Goal: Task Accomplishment & Management: Manage account settings

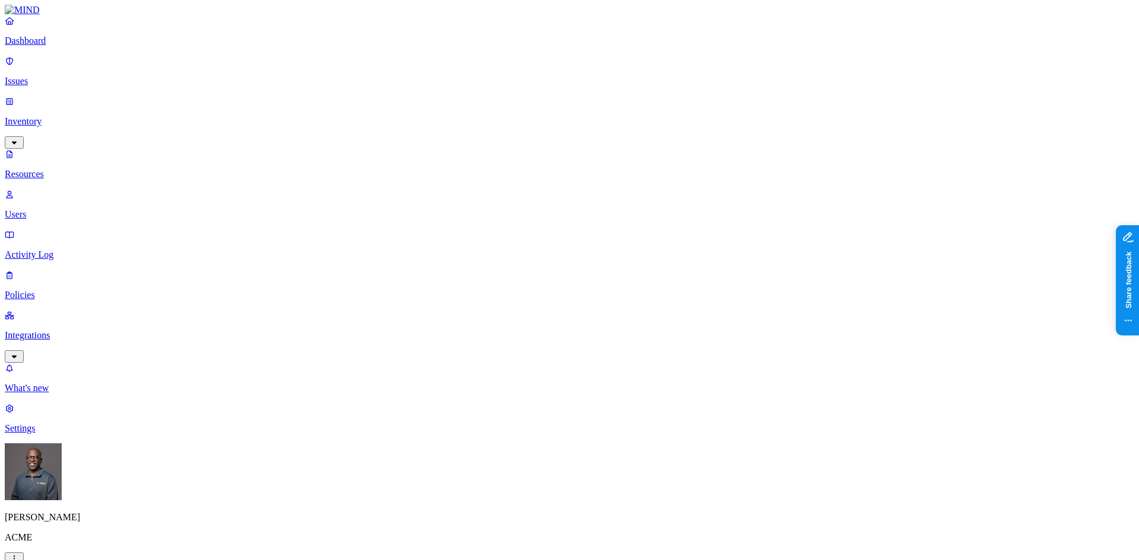
click at [52, 46] on p "Dashboard" at bounding box center [569, 41] width 1129 height 11
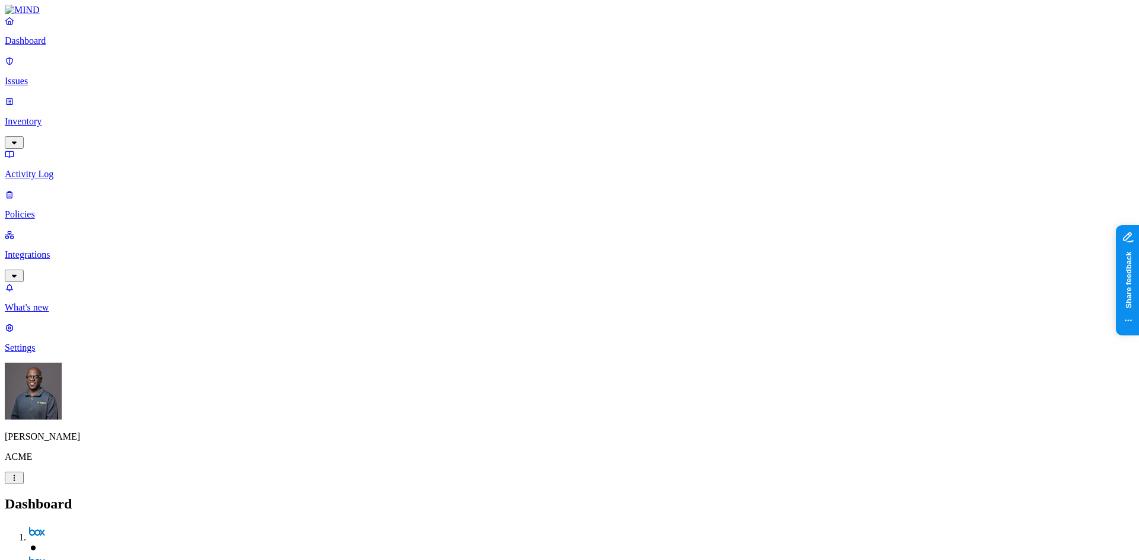
click at [81, 250] on p "Integrations" at bounding box center [569, 255] width 1129 height 11
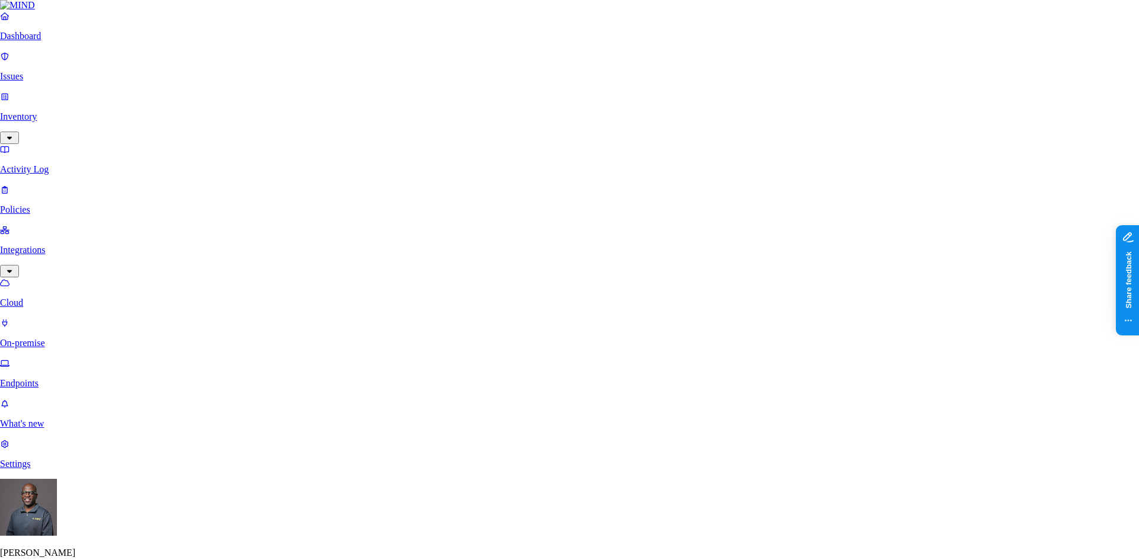
scroll to position [171, 0]
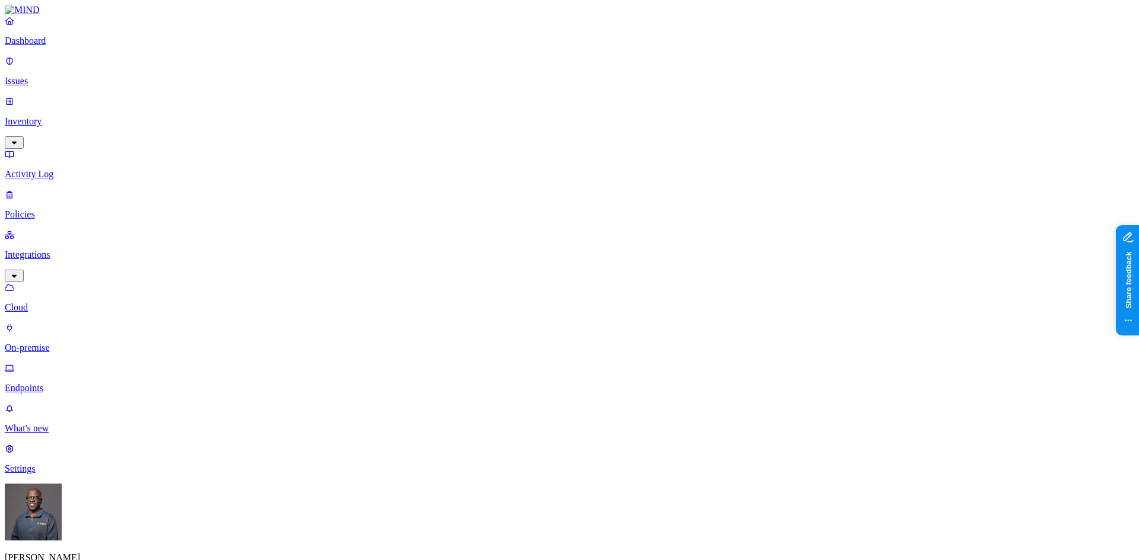
click at [64, 323] on link "On-premise" at bounding box center [569, 338] width 1129 height 31
click at [52, 302] on p "Cloud" at bounding box center [569, 307] width 1129 height 11
click at [51, 302] on p "Cloud" at bounding box center [569, 307] width 1129 height 11
click at [55, 76] on p "Issues" at bounding box center [569, 81] width 1129 height 11
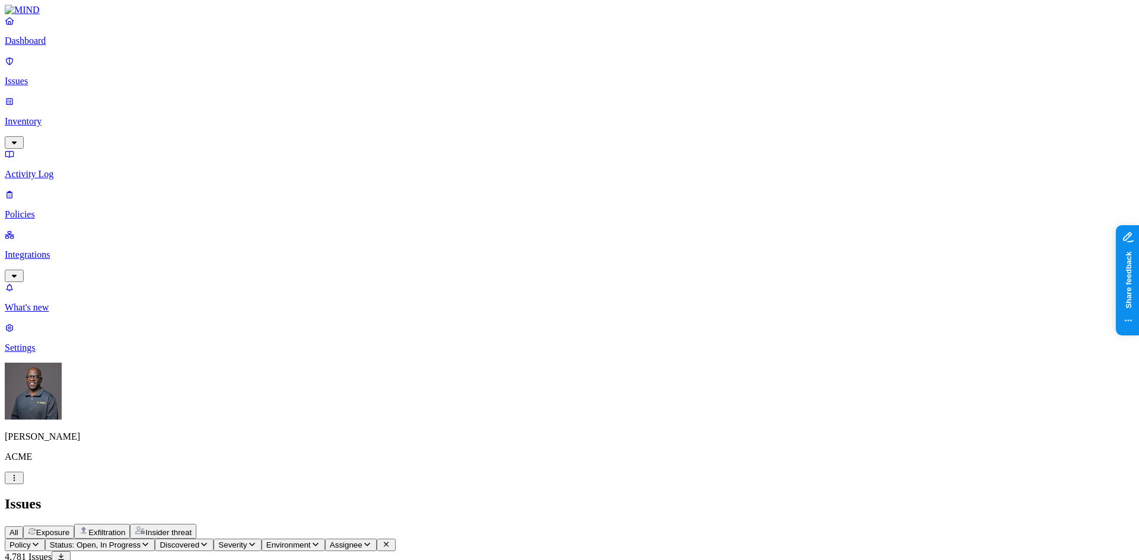
click at [54, 209] on p "Policies" at bounding box center [569, 214] width 1129 height 11
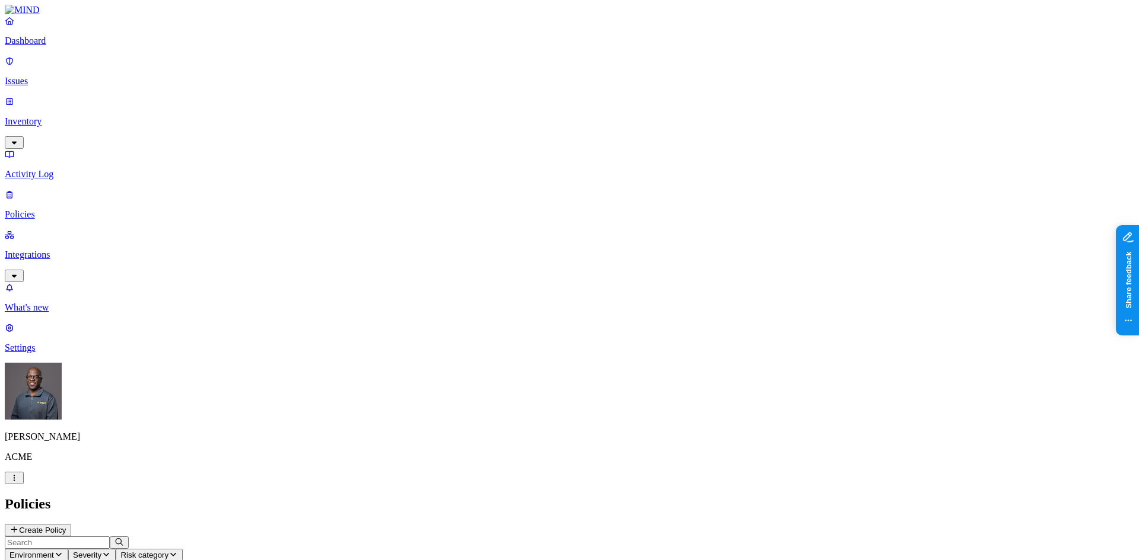
click at [50, 76] on p "Issues" at bounding box center [569, 81] width 1129 height 11
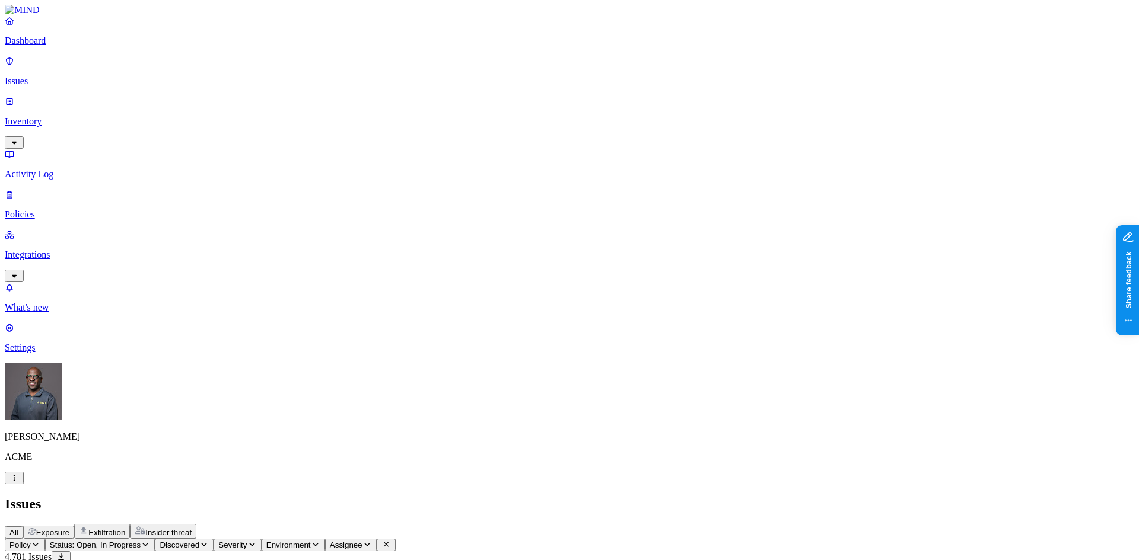
click at [51, 250] on p "Integrations" at bounding box center [569, 255] width 1129 height 11
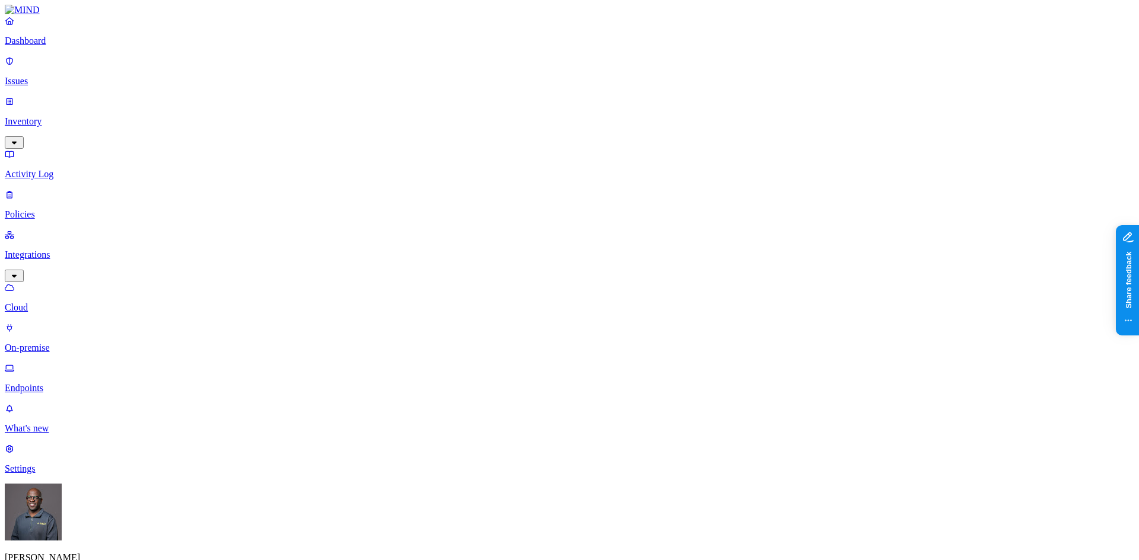
click at [51, 116] on p "Inventory" at bounding box center [569, 121] width 1129 height 11
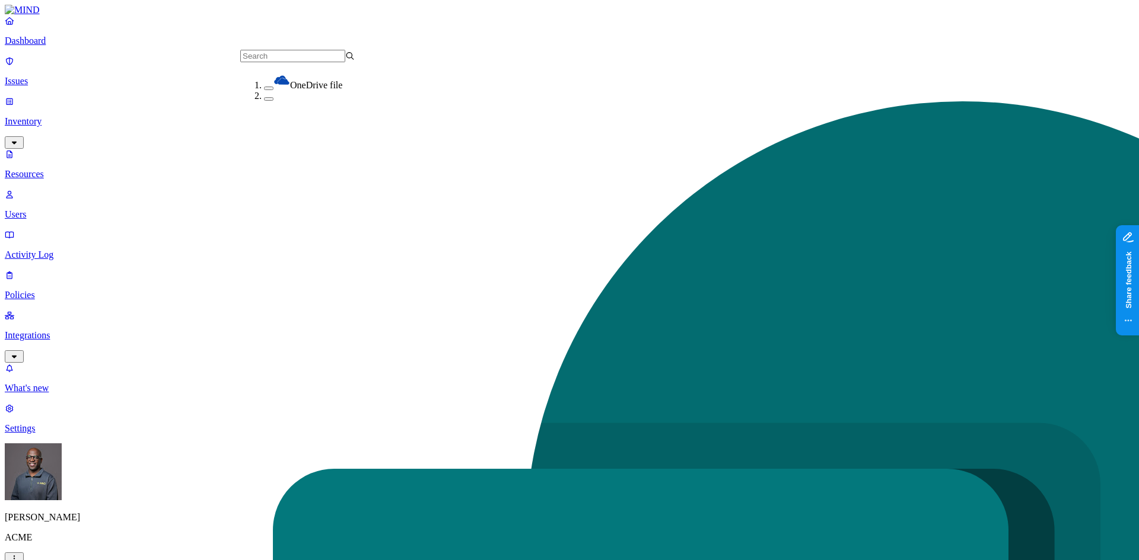
scroll to position [21, 0]
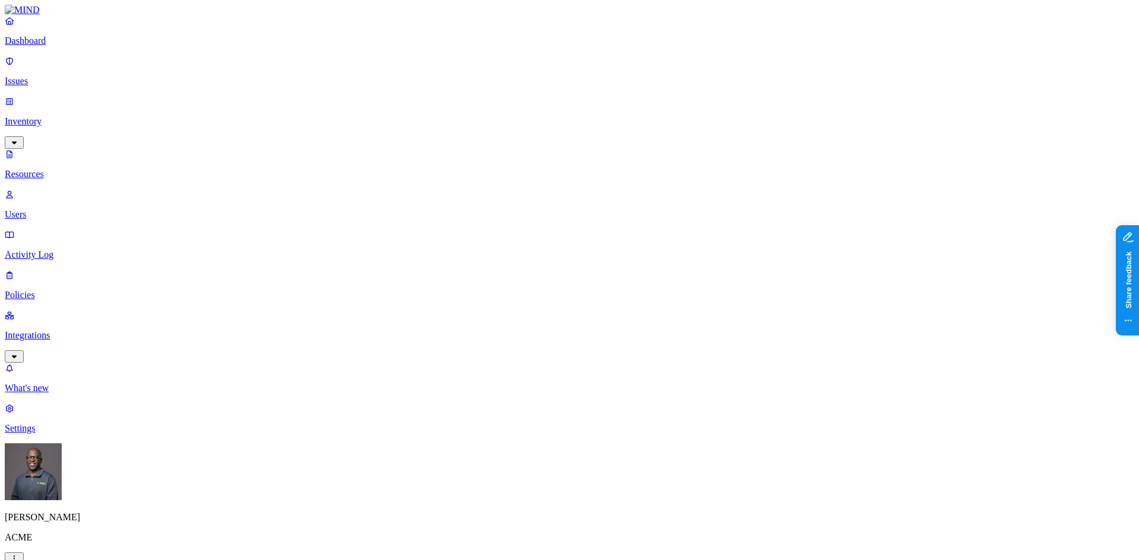
click at [69, 330] on p "Integrations" at bounding box center [569, 335] width 1129 height 11
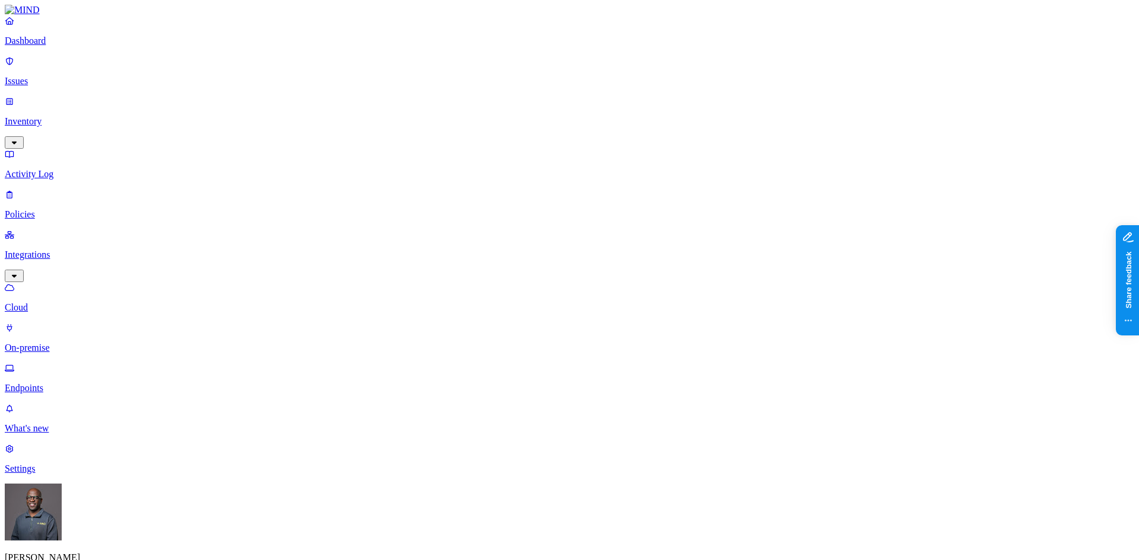
click at [64, 343] on p "On-premise" at bounding box center [569, 348] width 1129 height 11
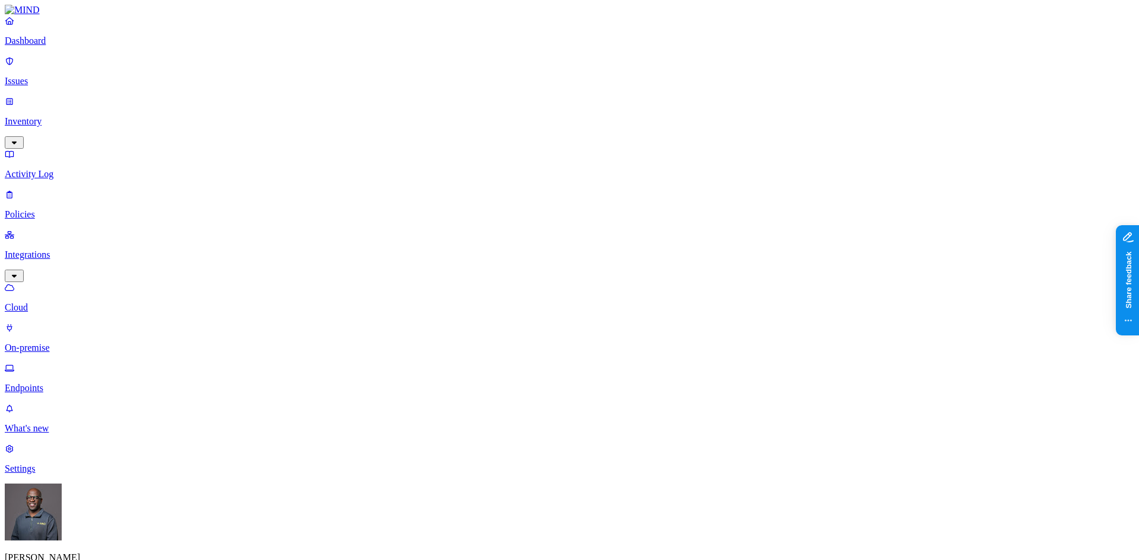
click at [55, 302] on p "Cloud" at bounding box center [569, 307] width 1129 height 11
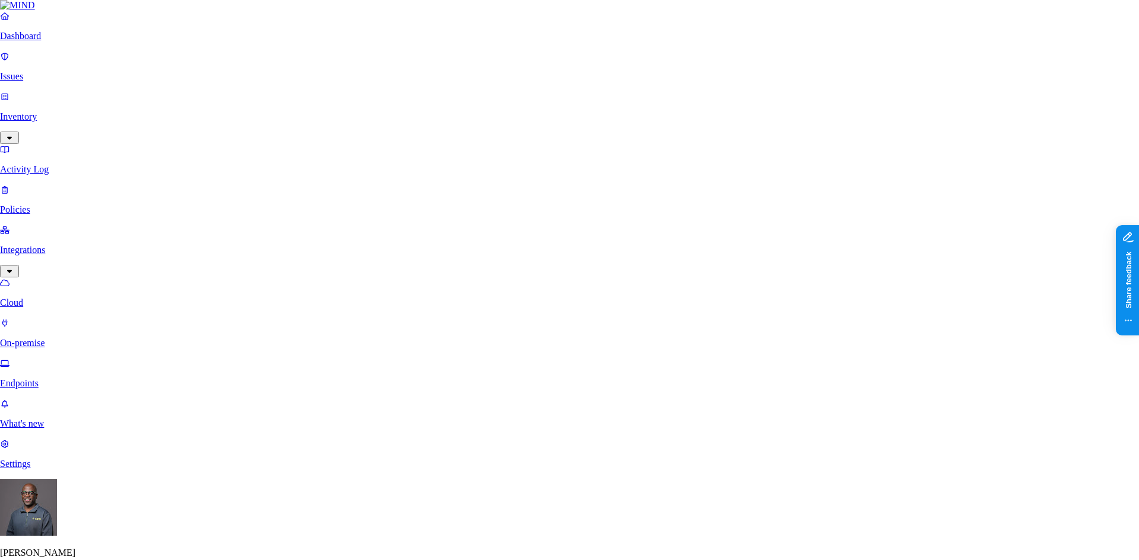
scroll to position [119, 0]
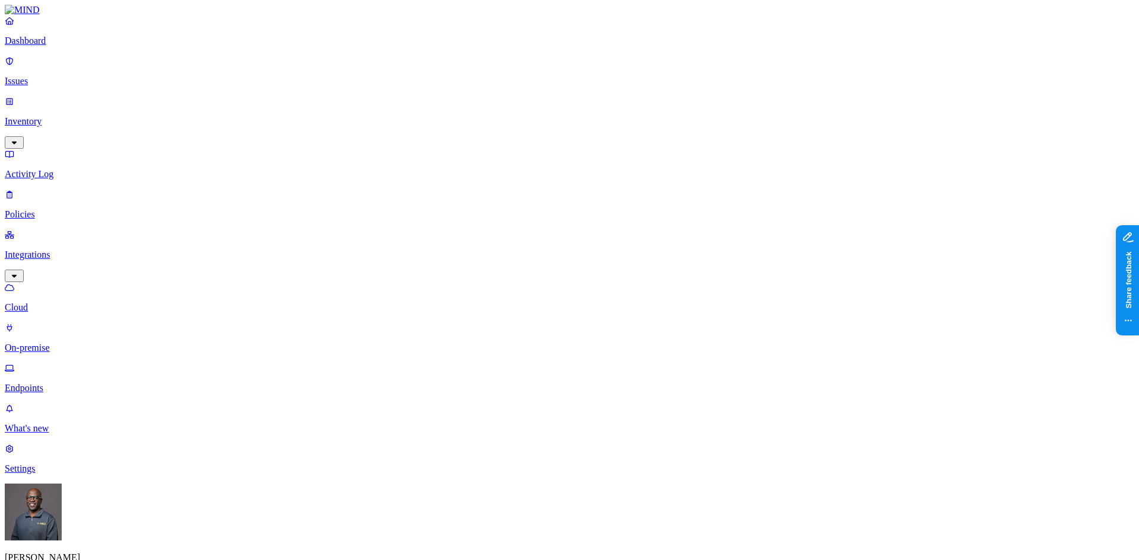
click at [58, 383] on p "Endpoints" at bounding box center [569, 388] width 1129 height 11
click at [53, 46] on p "Dashboard" at bounding box center [569, 41] width 1129 height 11
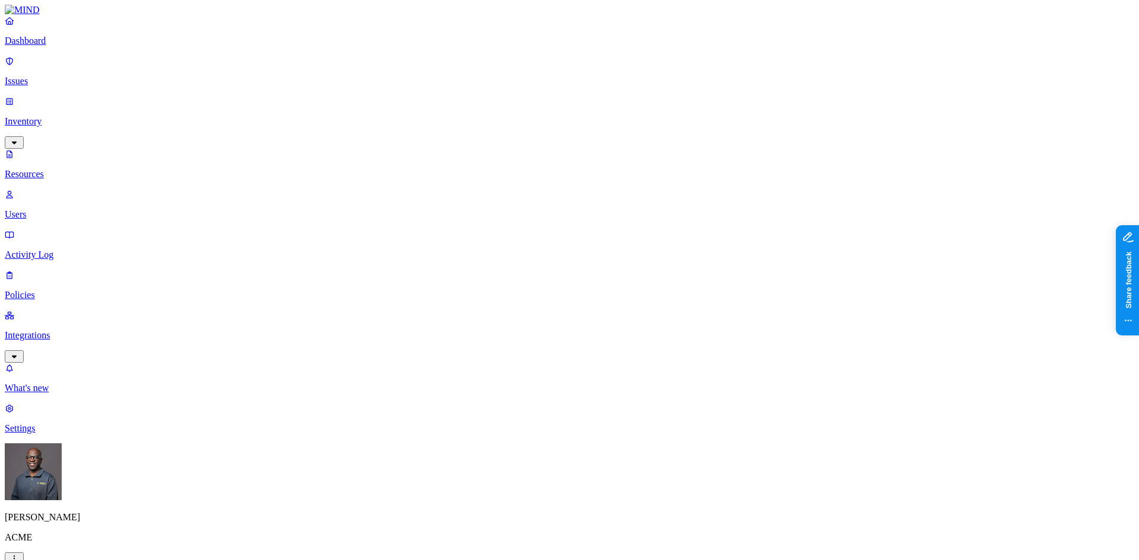
click at [448, 66] on button "button" at bounding box center [452, 68] width 9 height 4
click at [448, 101] on button "button" at bounding box center [452, 103] width 9 height 4
click at [448, 136] on button "button" at bounding box center [452, 138] width 9 height 4
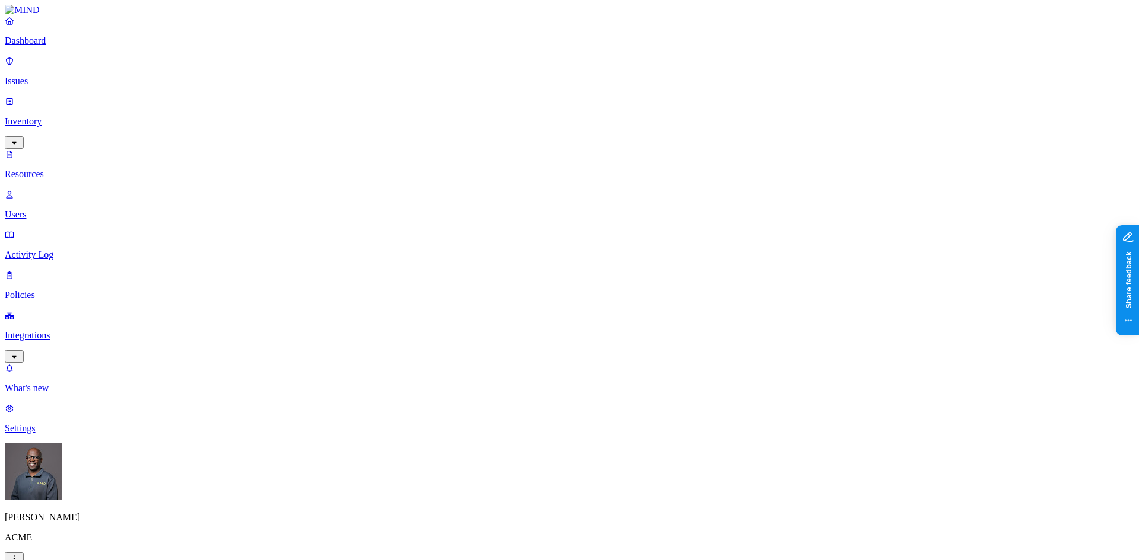
click at [47, 45] on link "Dashboard" at bounding box center [569, 30] width 1129 height 31
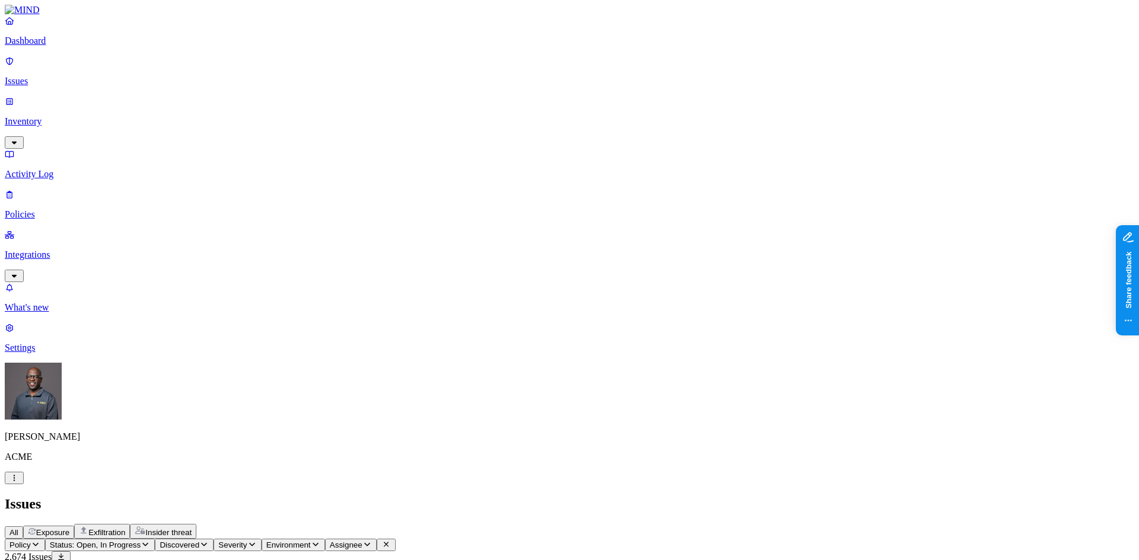
scroll to position [297, 0]
click at [125, 528] on span "Exfiltration" at bounding box center [106, 532] width 37 height 9
click at [192, 528] on span "Insider threat" at bounding box center [168, 532] width 46 height 9
click at [69, 528] on span "Exposure" at bounding box center [52, 532] width 33 height 9
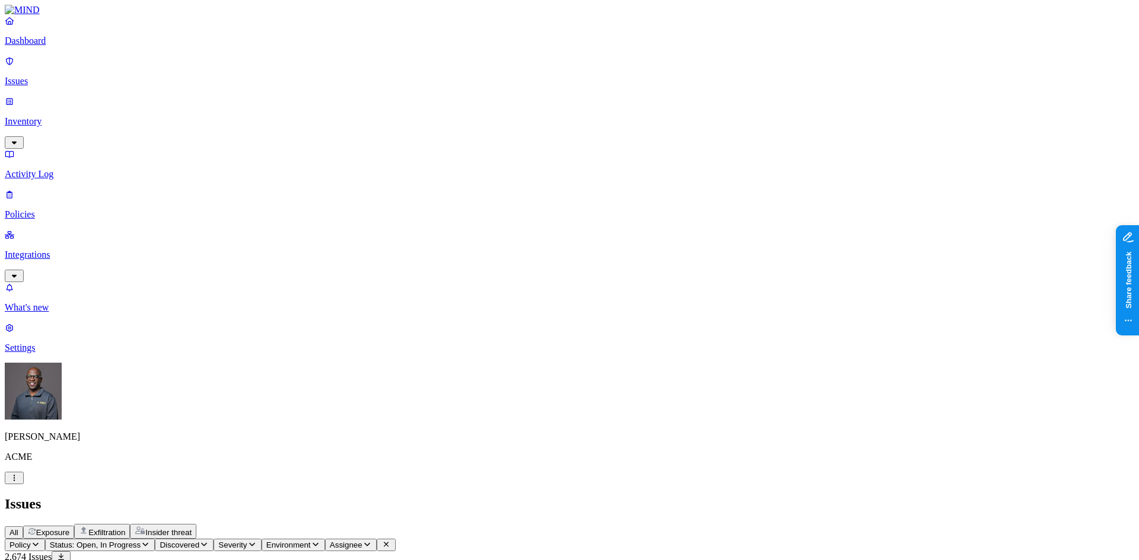
scroll to position [173, 0]
click at [514, 524] on div "All Exposure Exfiltration Insider threat" at bounding box center [569, 531] width 1129 height 15
click at [52, 116] on p "Inventory" at bounding box center [569, 121] width 1129 height 11
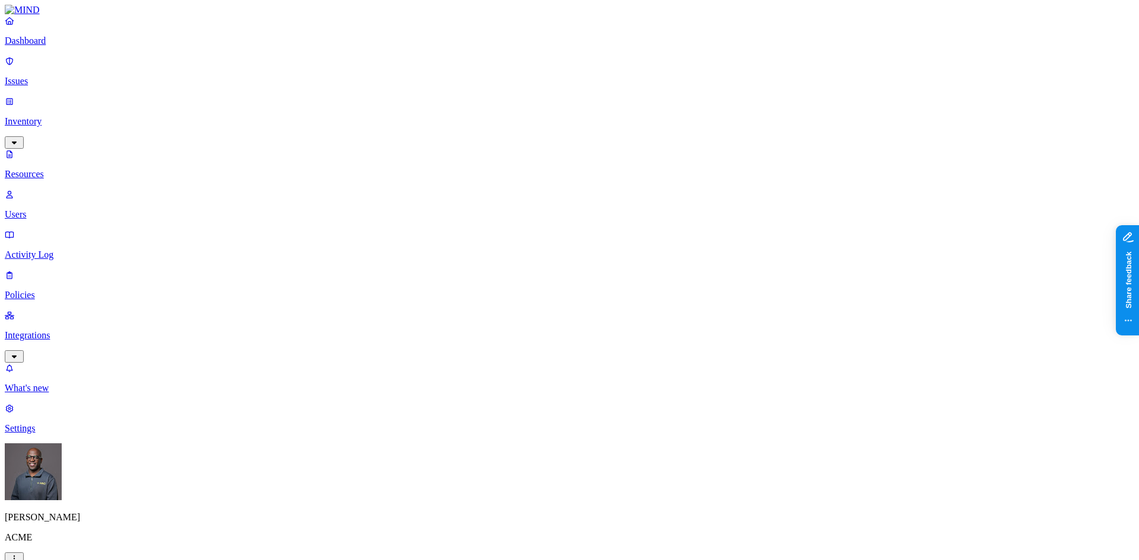
click at [52, 46] on p "Dashboard" at bounding box center [569, 41] width 1129 height 11
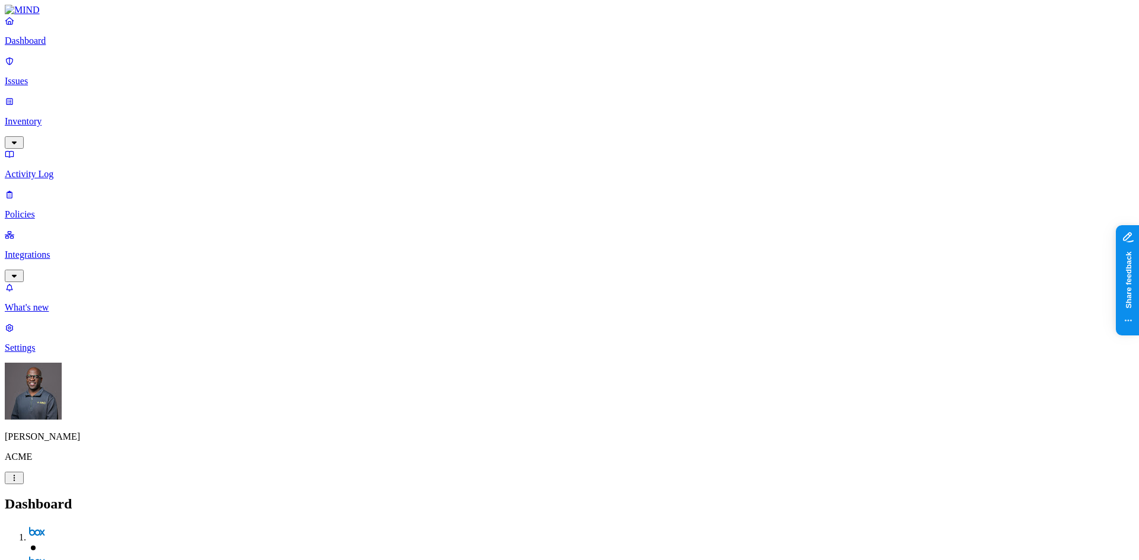
drag, startPoint x: 903, startPoint y: 244, endPoint x: 1004, endPoint y: 240, distance: 100.9
click at [37, 209] on p "Policies" at bounding box center [569, 214] width 1129 height 11
click at [63, 551] on icon "button" at bounding box center [58, 555] width 9 height 8
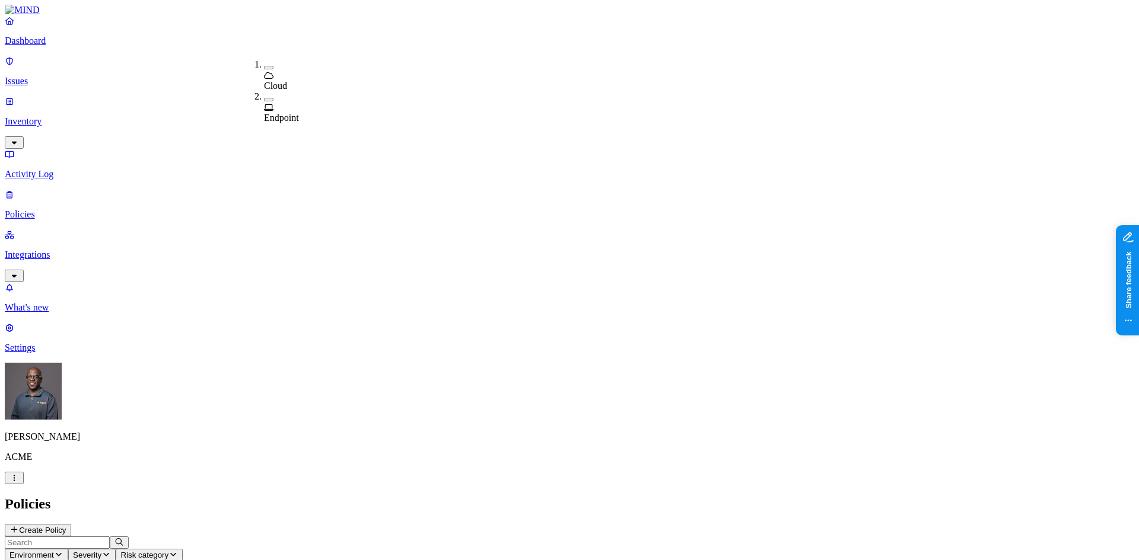
click at [405, 496] on h2 "Policies" at bounding box center [569, 504] width 1129 height 16
click at [54, 551] on span "Environment" at bounding box center [31, 555] width 44 height 9
click at [286, 113] on span "Endpoint" at bounding box center [281, 118] width 35 height 10
click at [598, 496] on h2 "Policies" at bounding box center [569, 504] width 1129 height 16
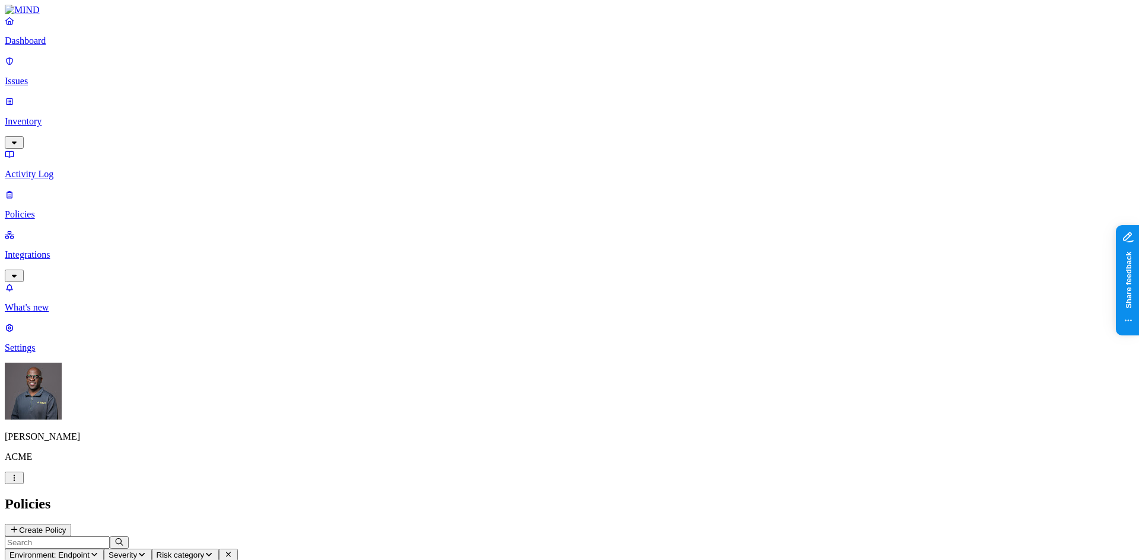
click at [71, 524] on button "Create Policy" at bounding box center [38, 530] width 66 height 12
click at [517, 181] on label "Classification" at bounding box center [506, 176] width 52 height 10
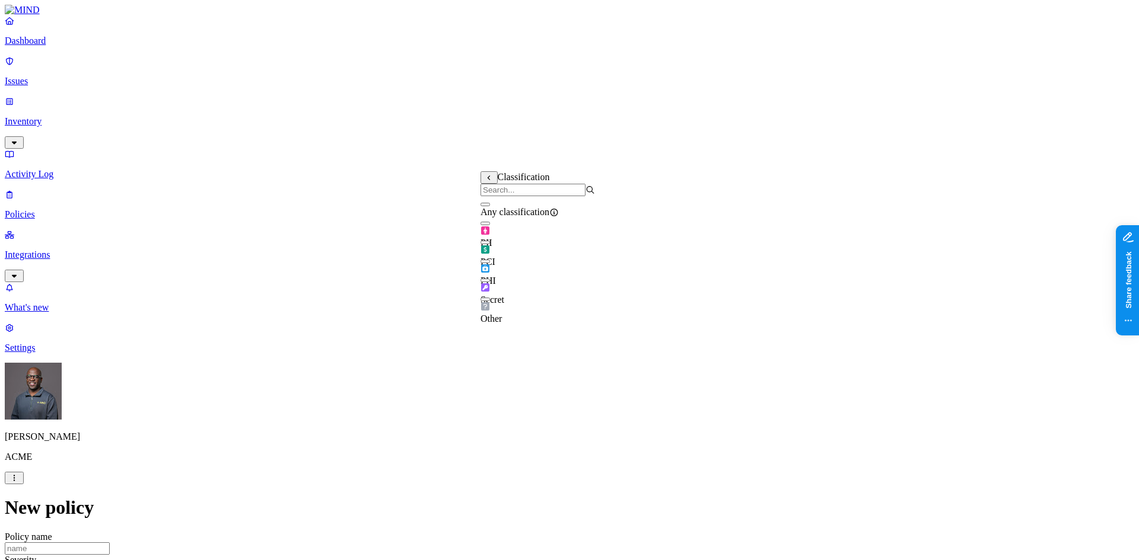
click at [490, 263] on button "button" at bounding box center [484, 262] width 9 height 4
click at [533, 253] on label "Web Domain" at bounding box center [517, 250] width 31 height 21
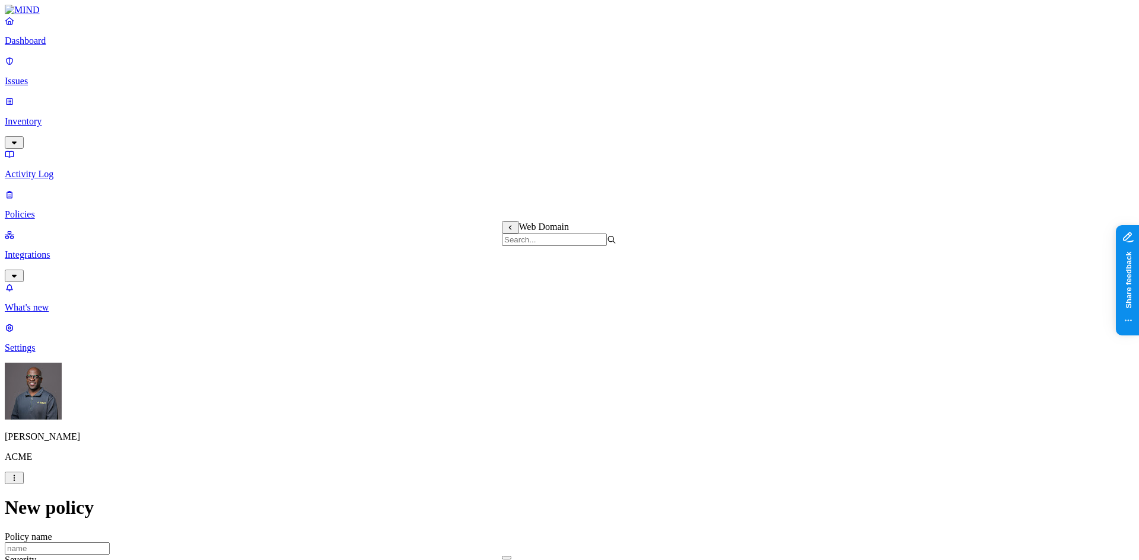
click at [532, 278] on label "Web Category" at bounding box center [519, 281] width 35 height 21
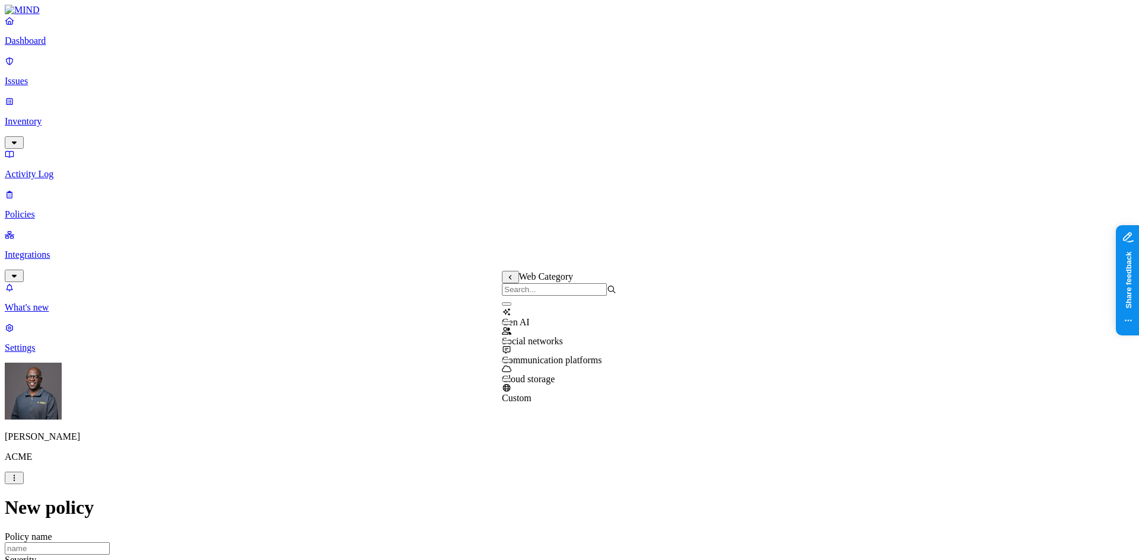
click at [511, 306] on button "button" at bounding box center [506, 304] width 9 height 4
click at [593, 300] on label "AND" at bounding box center [582, 295] width 21 height 10
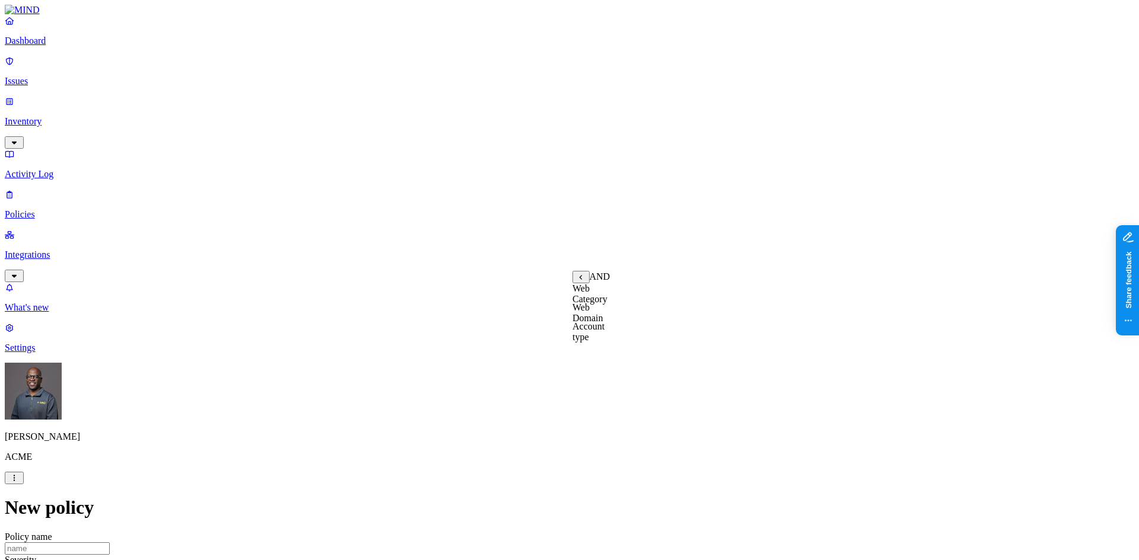
click at [604, 336] on label "Account type" at bounding box center [588, 331] width 32 height 21
click at [609, 294] on label "Unmanaged" at bounding box center [595, 289] width 46 height 10
click at [526, 406] on label "Departments" at bounding box center [517, 402] width 49 height 10
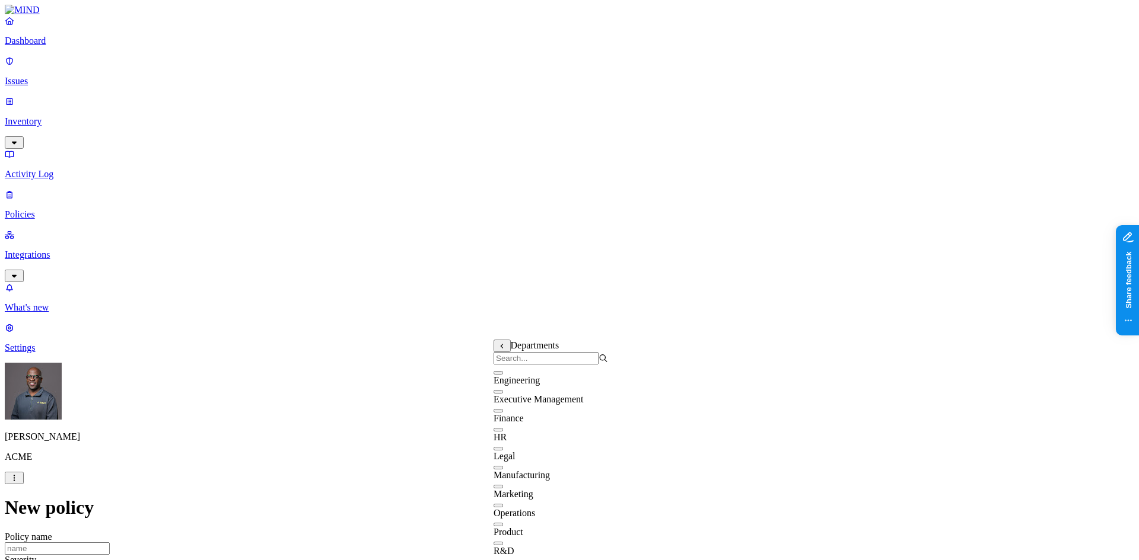
click at [503, 375] on button "button" at bounding box center [497, 373] width 9 height 4
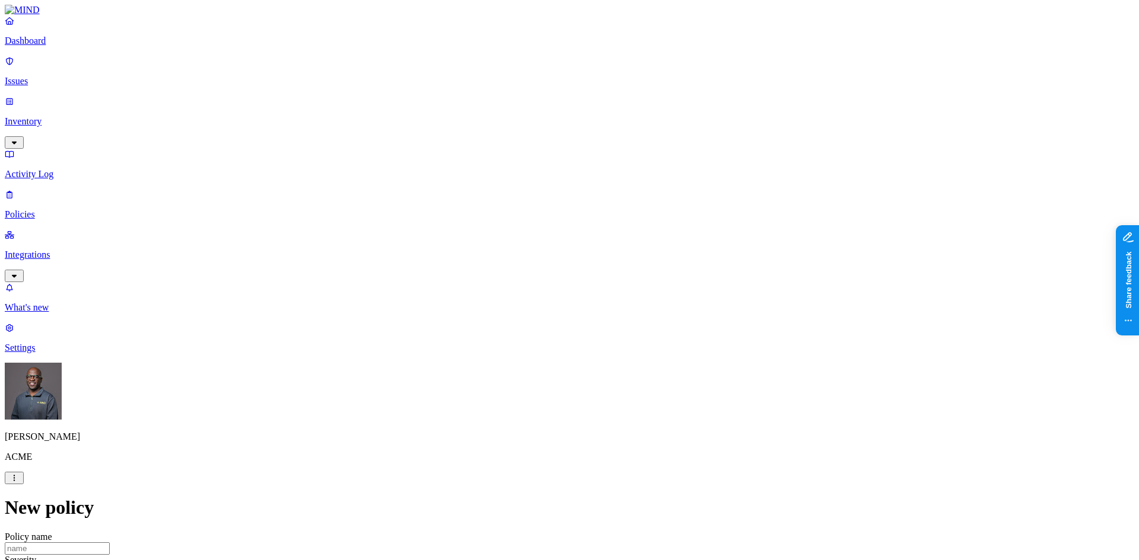
scroll to position [415, 0]
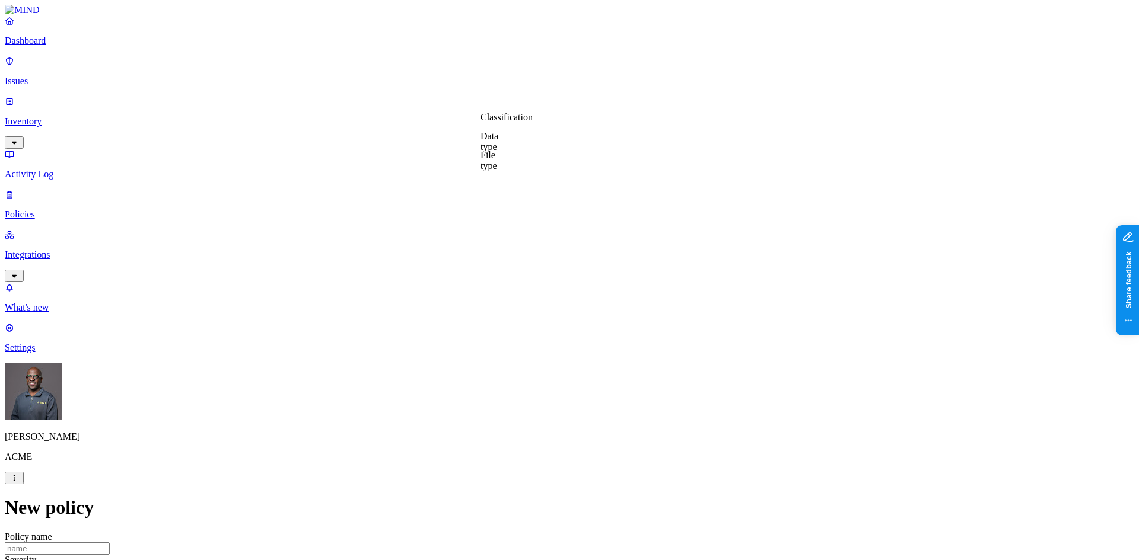
click at [497, 161] on label "File type" at bounding box center [488, 160] width 17 height 21
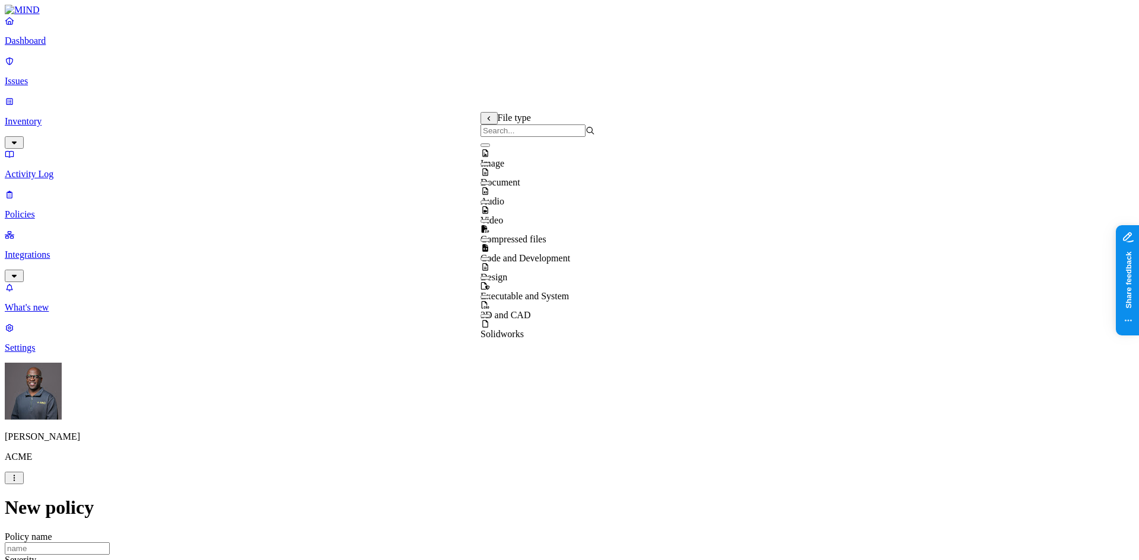
scroll to position [0, 0]
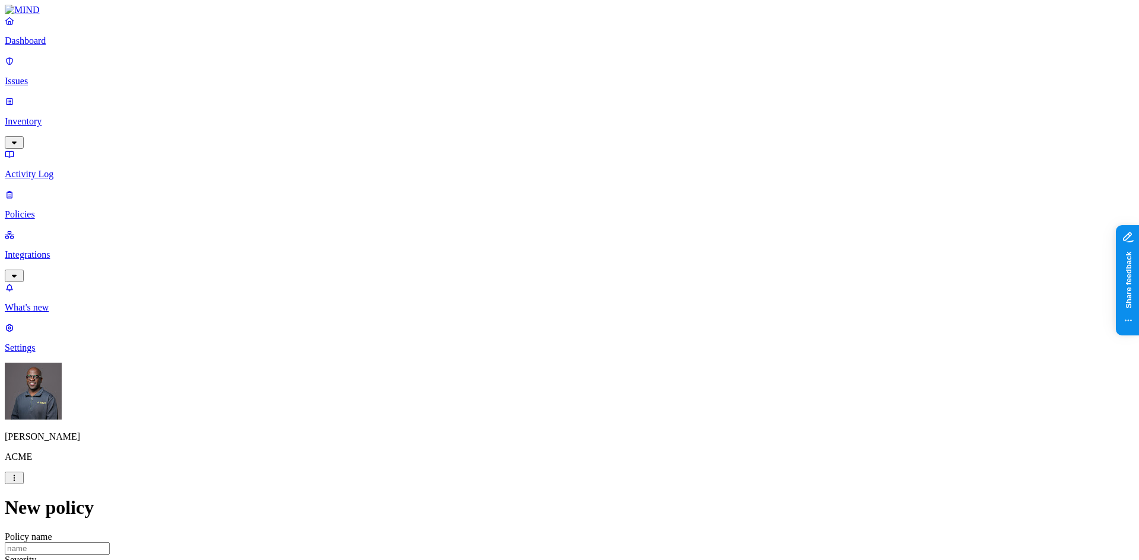
click at [497, 163] on label "File type" at bounding box center [488, 160] width 17 height 21
click at [498, 142] on label "Data type" at bounding box center [489, 141] width 18 height 21
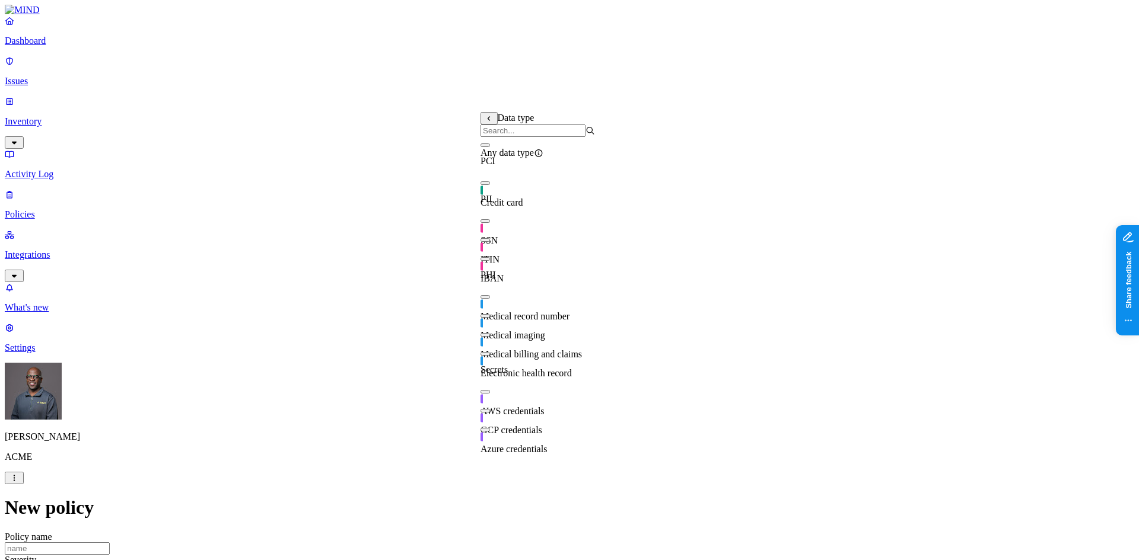
scroll to position [37, 0]
click at [490, 219] on button "button" at bounding box center [484, 221] width 9 height 4
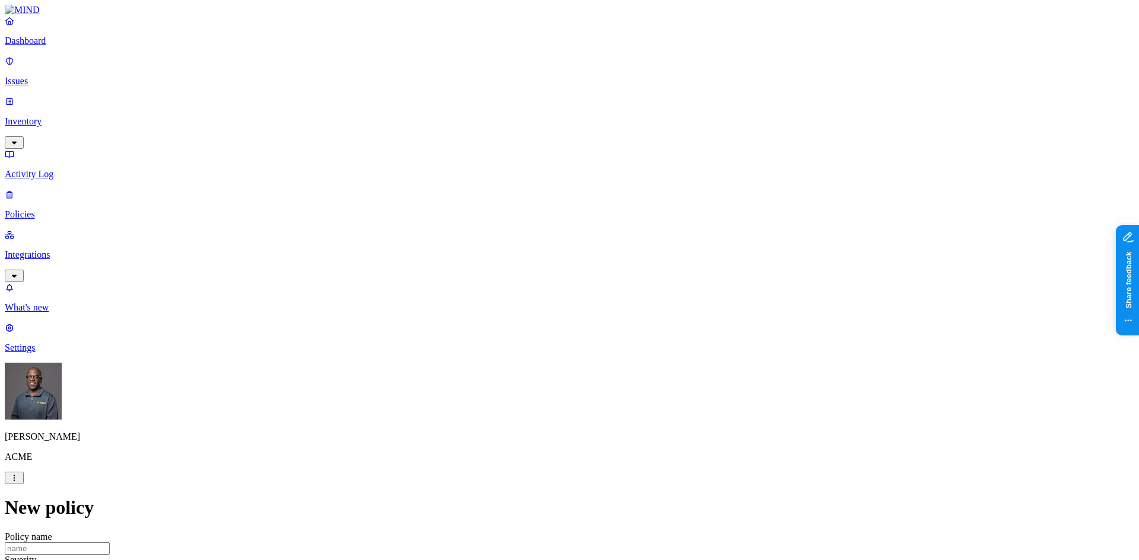
scroll to position [642, 0]
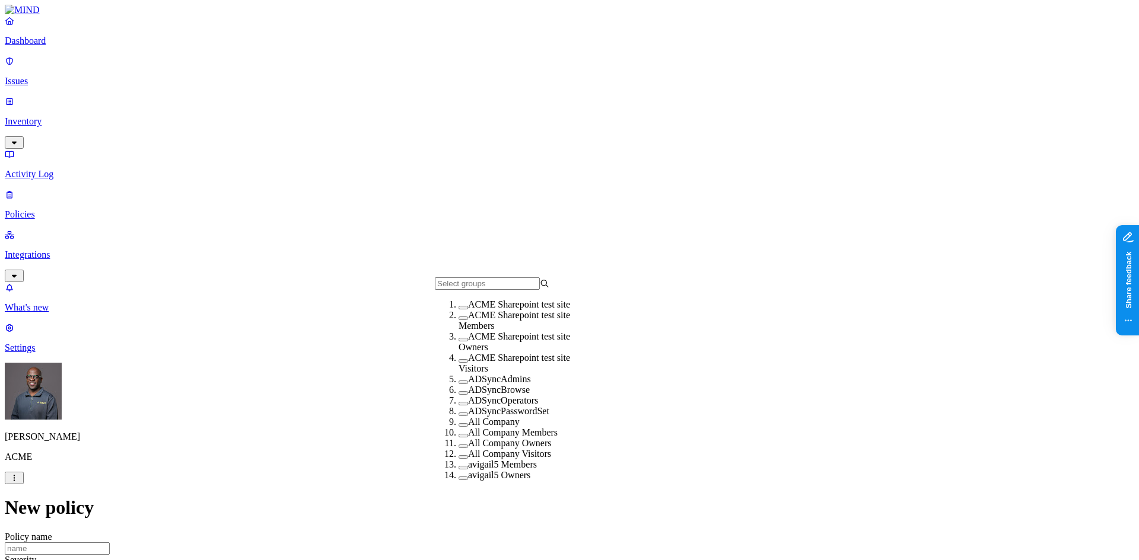
click at [458, 310] on button "button" at bounding box center [462, 308] width 9 height 4
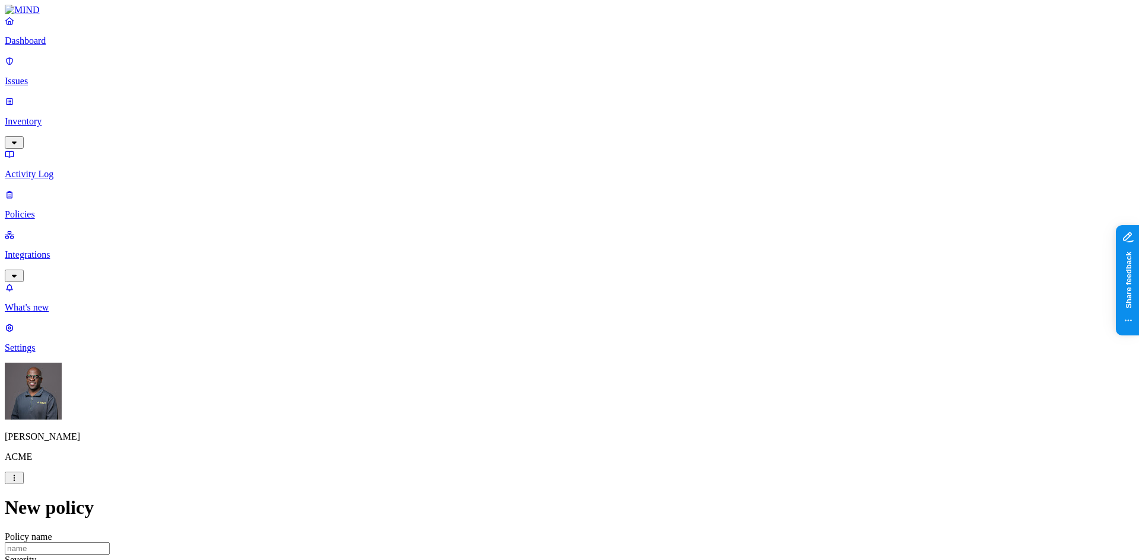
click at [41, 76] on p "Issues" at bounding box center [569, 81] width 1129 height 11
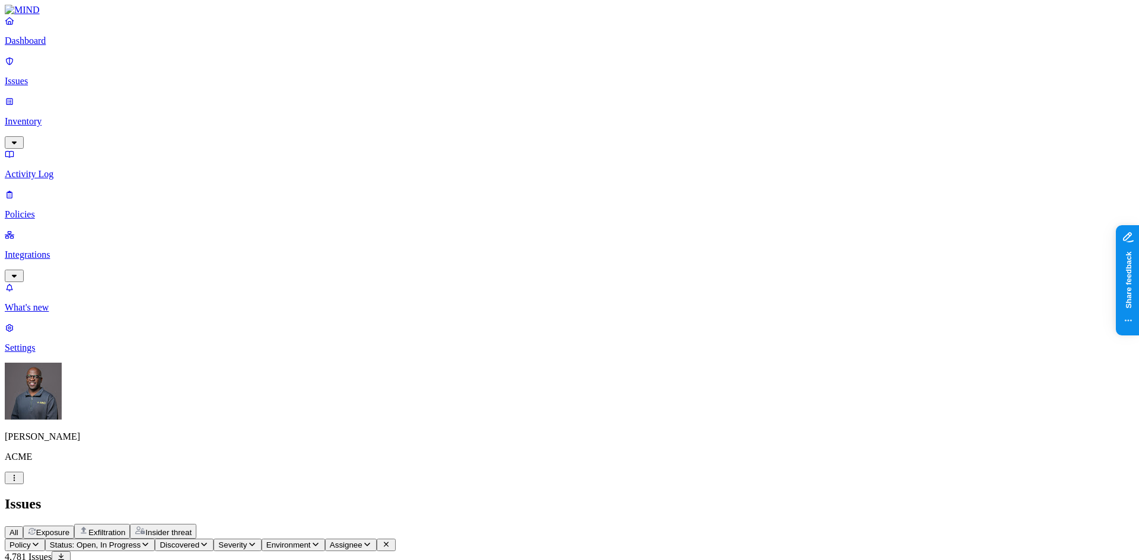
click at [125, 528] on span "Exfiltration" at bounding box center [106, 532] width 37 height 9
drag, startPoint x: 795, startPoint y: 12, endPoint x: 782, endPoint y: 12, distance: 13.7
click at [42, 116] on p "Inventory" at bounding box center [569, 121] width 1129 height 11
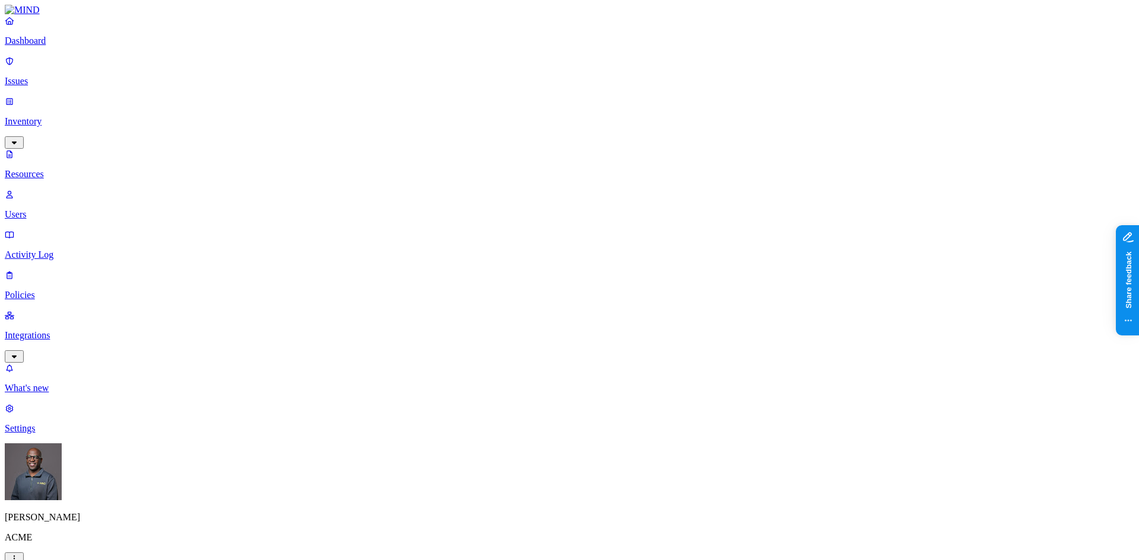
click at [47, 209] on p "Users" at bounding box center [569, 214] width 1129 height 11
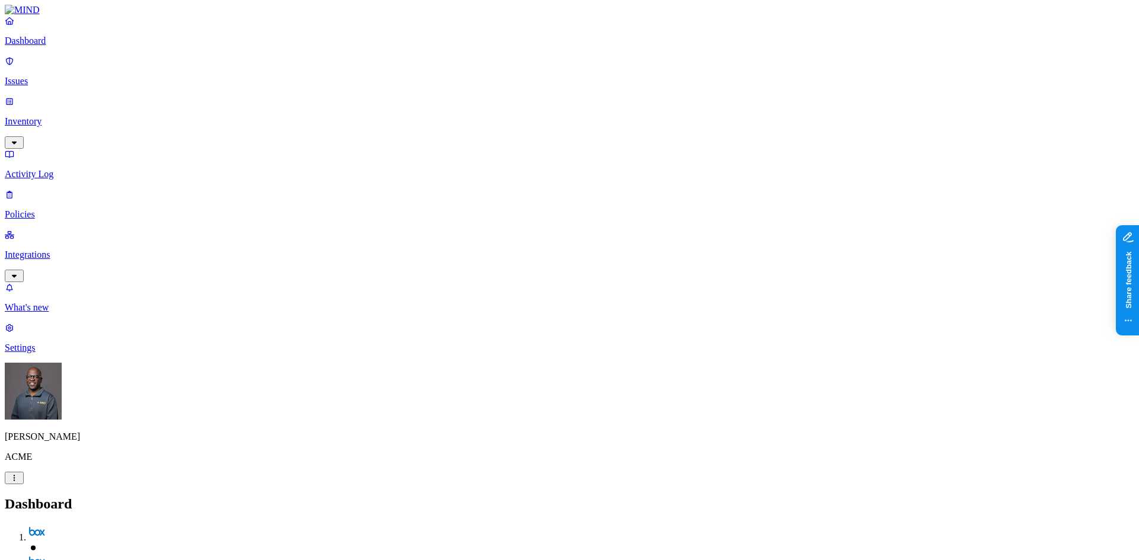
click at [43, 116] on p "Inventory" at bounding box center [569, 121] width 1129 height 11
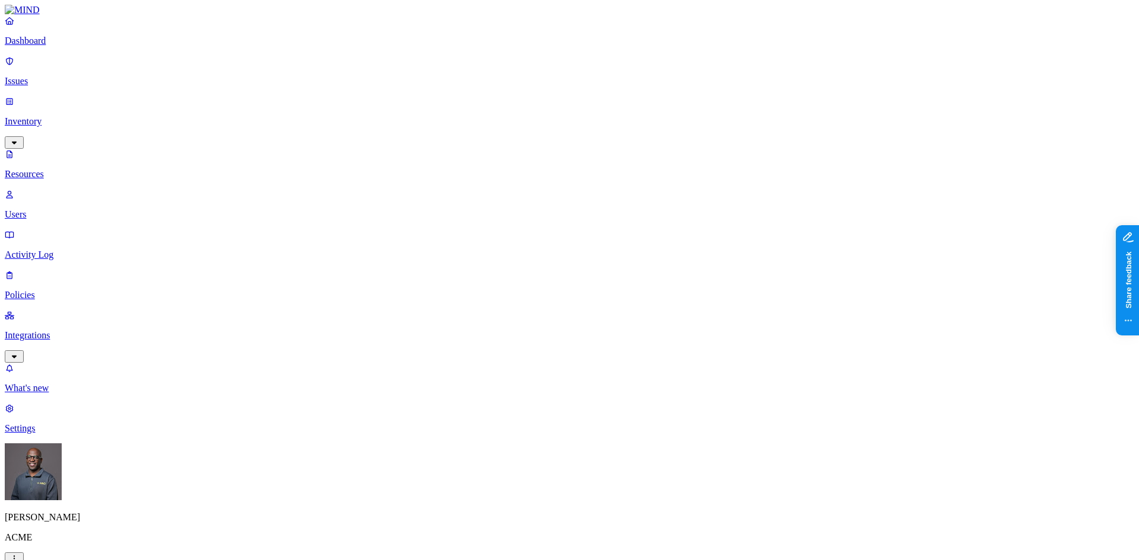
click at [63, 209] on p "Users" at bounding box center [569, 214] width 1129 height 11
click at [71, 169] on p "Resources" at bounding box center [569, 174] width 1129 height 11
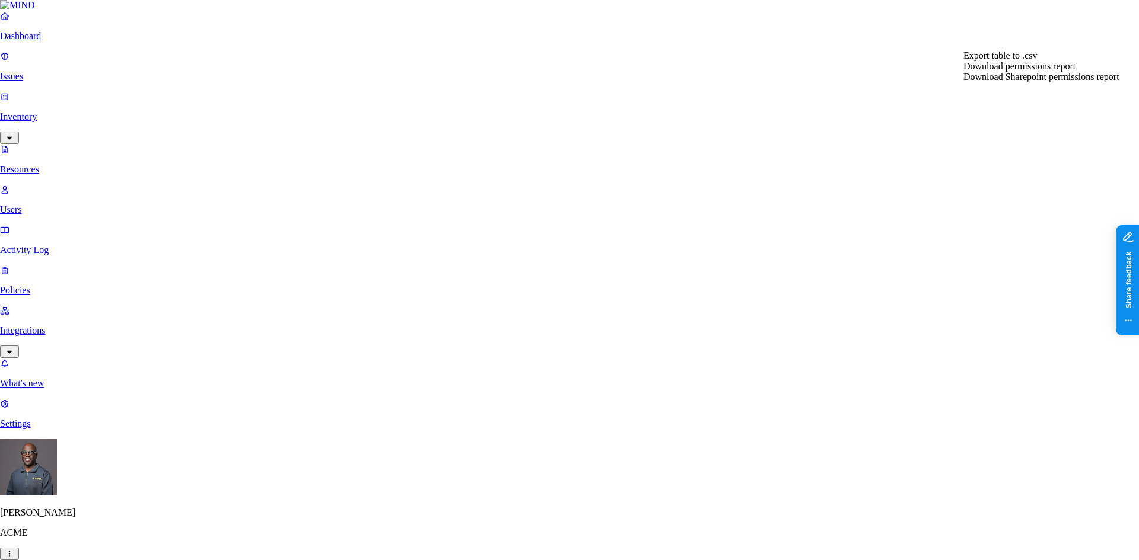
click at [1024, 71] on span "Download permissions report" at bounding box center [1019, 66] width 112 height 10
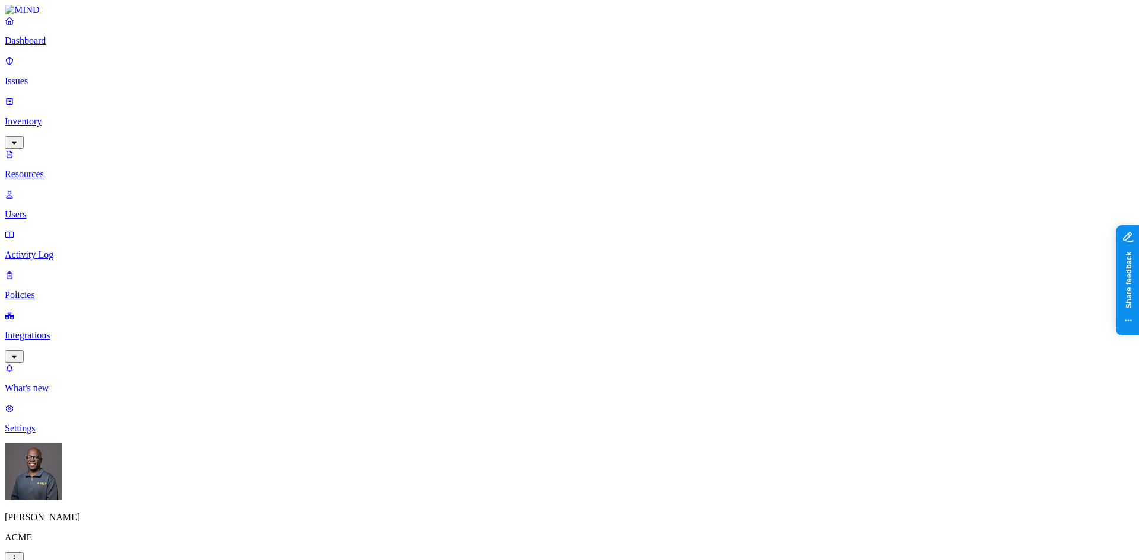
click at [50, 46] on p "Dashboard" at bounding box center [569, 41] width 1129 height 11
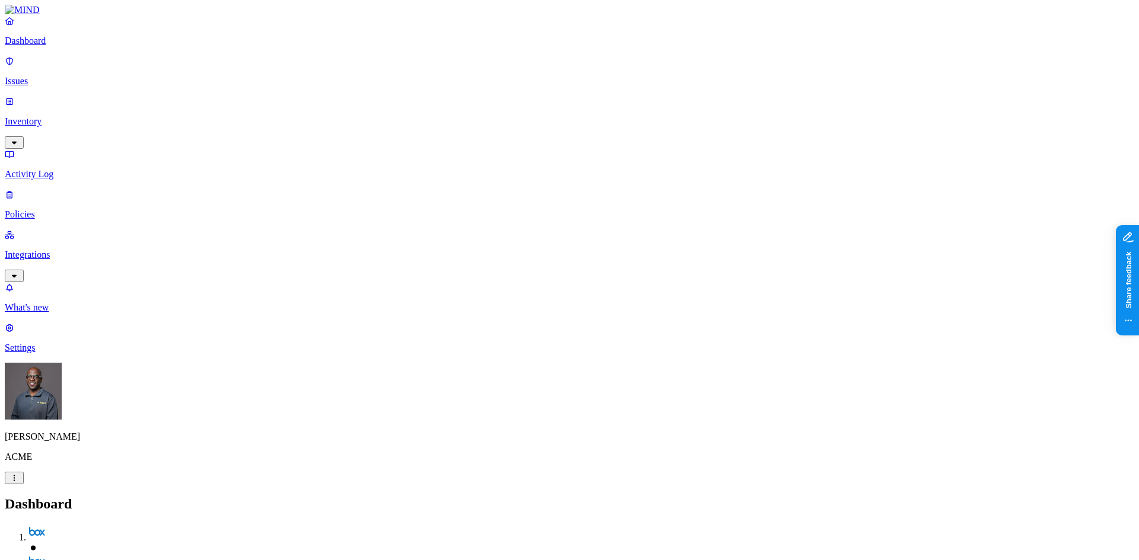
click at [75, 116] on p "Inventory" at bounding box center [569, 121] width 1129 height 11
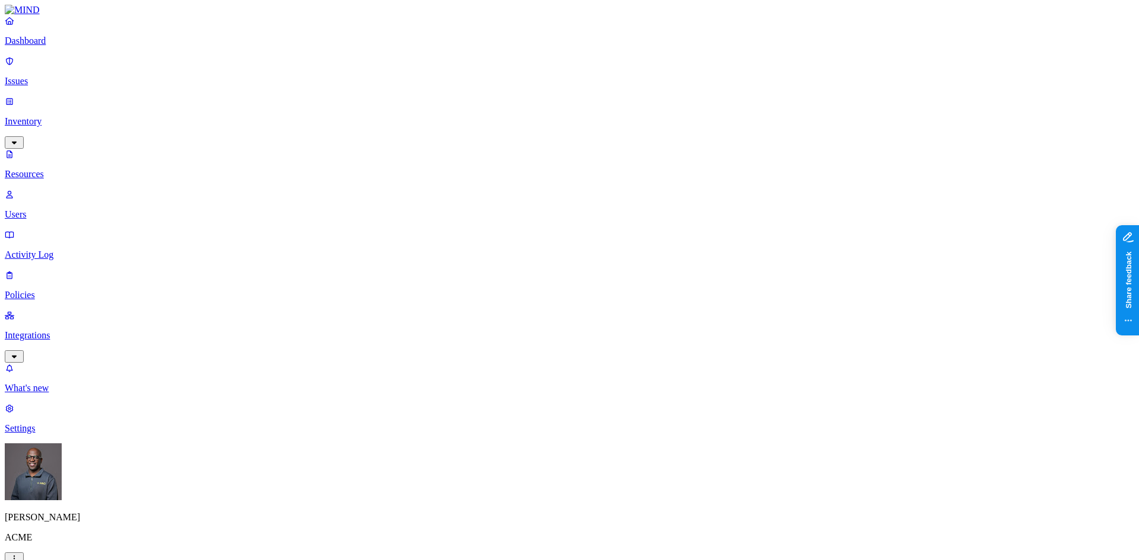
click at [56, 209] on p "Users" at bounding box center [569, 214] width 1129 height 11
click at [51, 169] on p "Resources" at bounding box center [569, 174] width 1129 height 11
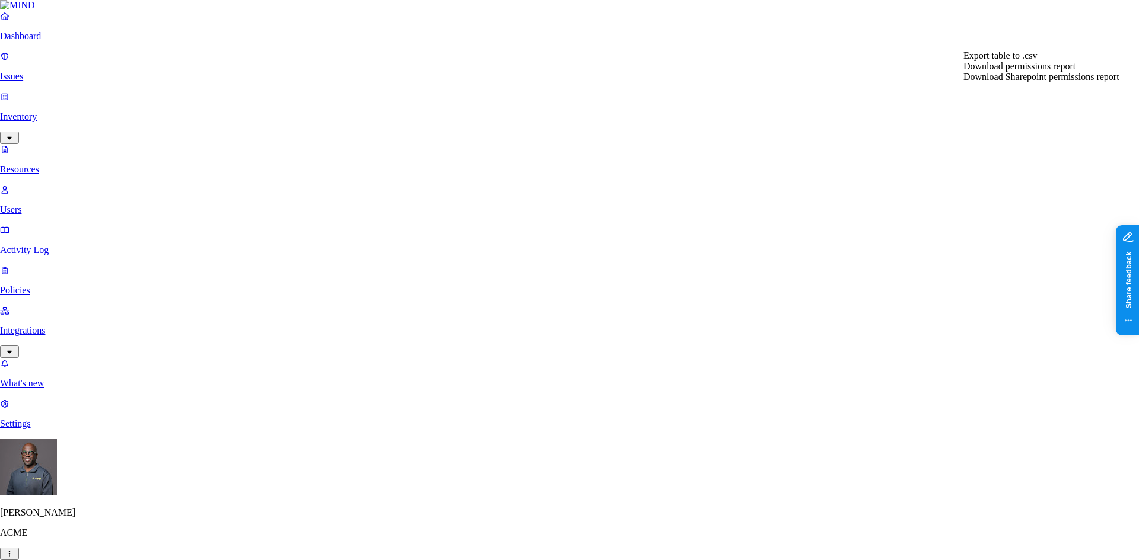
click at [1017, 71] on span "Download permissions report" at bounding box center [1019, 66] width 112 height 10
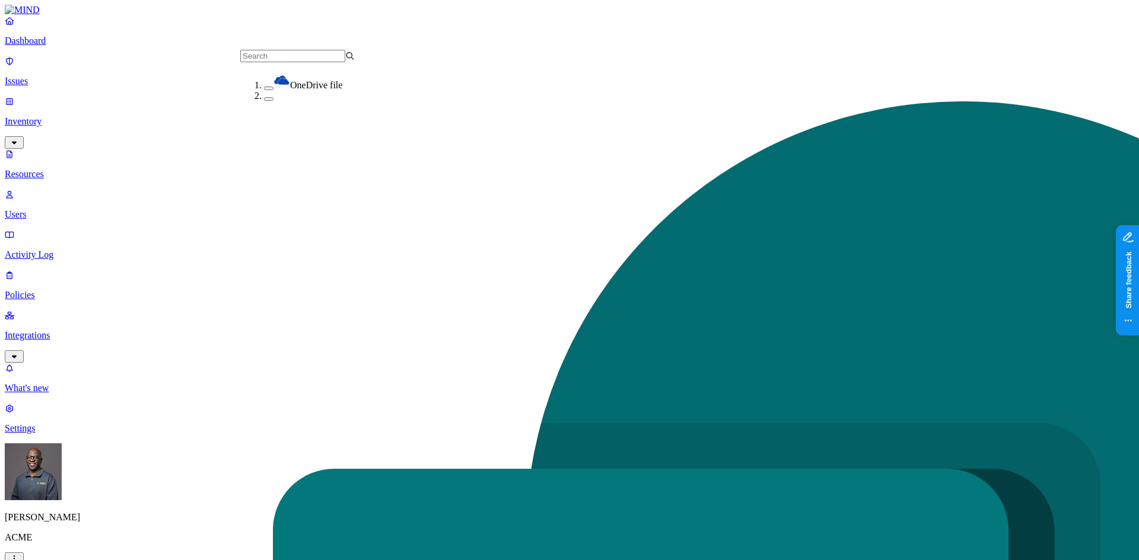
scroll to position [8, 0]
